Goal: Transaction & Acquisition: Purchase product/service

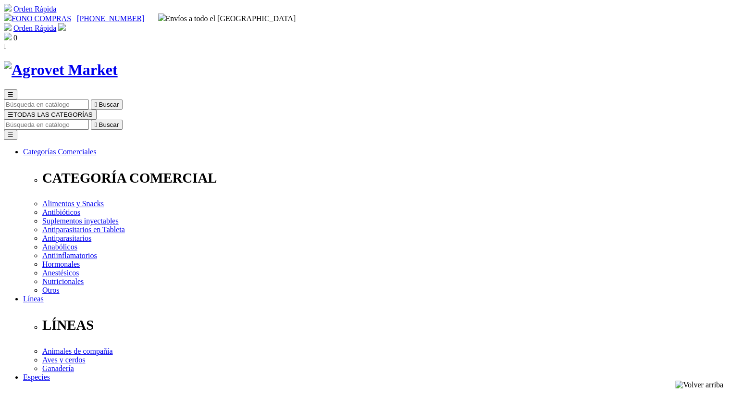
radio input "true"
select select "0"
click at [89, 120] on input "Buscar" at bounding box center [46, 125] width 85 height 10
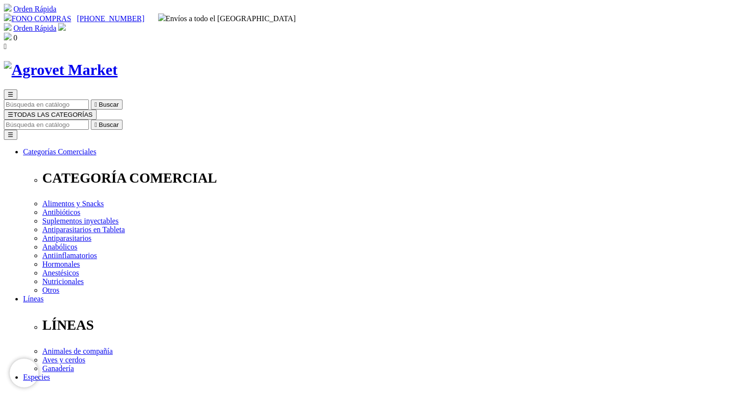
click at [89, 120] on input "Buscar" at bounding box center [46, 125] width 85 height 10
type input "suralan"
click at [91, 120] on button " Buscar" at bounding box center [107, 125] width 32 height 10
